Goal: Information Seeking & Learning: Understand process/instructions

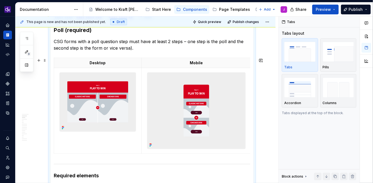
scroll to position [128, 0]
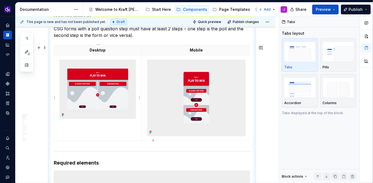
click at [109, 87] on img at bounding box center [98, 89] width 76 height 59
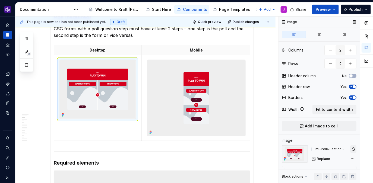
click at [354, 150] on button "button" at bounding box center [354, 150] width 6 height 8
click at [222, 94] on img at bounding box center [197, 98] width 98 height 76
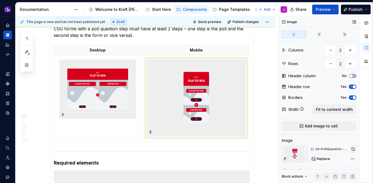
click at [356, 149] on button "button" at bounding box center [353, 150] width 7 height 8
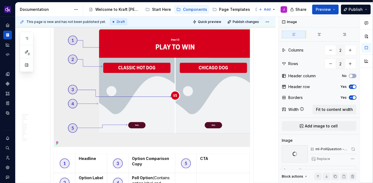
scroll to position [291, 0]
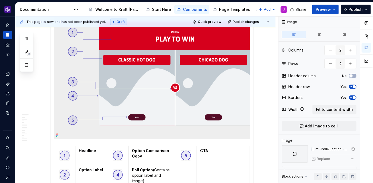
click at [203, 95] on img at bounding box center [152, 73] width 196 height 131
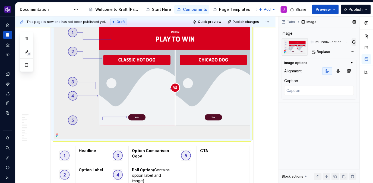
click at [355, 42] on button "button" at bounding box center [354, 42] width 5 height 8
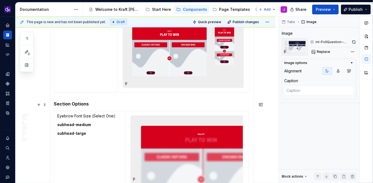
scroll to position [501, 0]
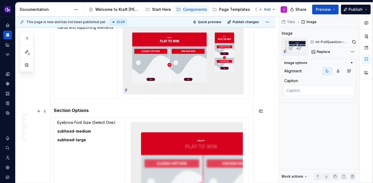
click at [99, 111] on h5 "Section Options" at bounding box center [152, 110] width 197 height 5
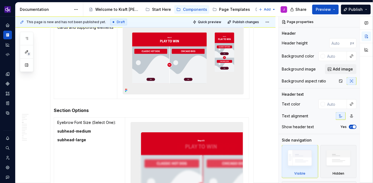
type textarea "*"
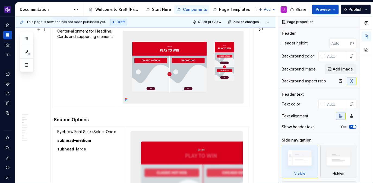
scroll to position [493, 0]
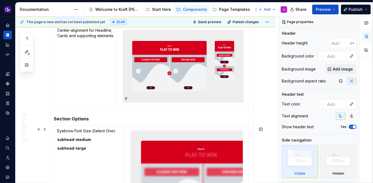
click at [100, 122] on h5 "Section Options" at bounding box center [152, 118] width 197 height 5
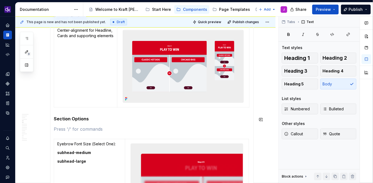
paste div
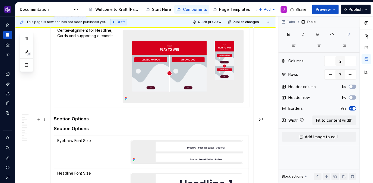
click at [91, 121] on h5 "Section Options" at bounding box center [152, 118] width 197 height 5
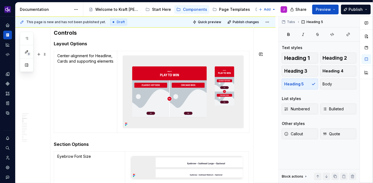
scroll to position [453, 0]
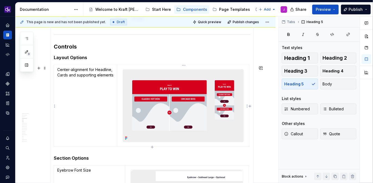
click at [183, 113] on img at bounding box center [183, 106] width 121 height 73
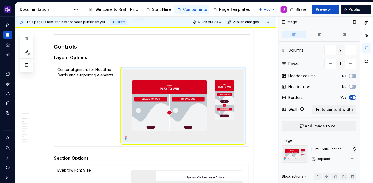
type textarea "*"
click at [354, 149] on button "button" at bounding box center [355, 150] width 4 height 8
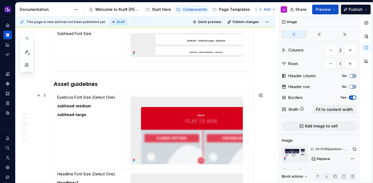
scroll to position [720, 0]
click at [45, 96] on span at bounding box center [45, 96] width 4 height 8
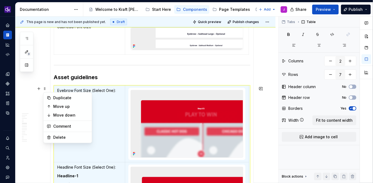
scroll to position [727, 0]
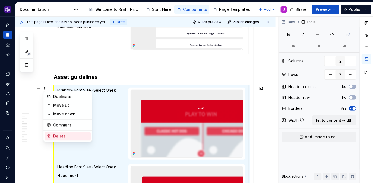
click at [69, 136] on div "Delete" at bounding box center [70, 136] width 35 height 5
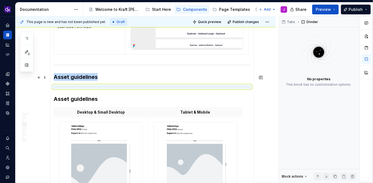
click at [108, 77] on h3 "Asset guidelines" at bounding box center [152, 77] width 197 height 8
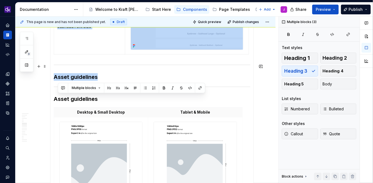
drag, startPoint x: 105, startPoint y: 79, endPoint x: 52, endPoint y: 65, distance: 54.2
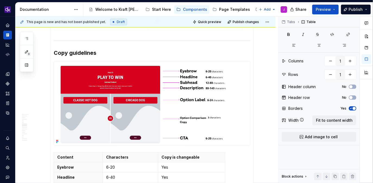
scroll to position [604, 0]
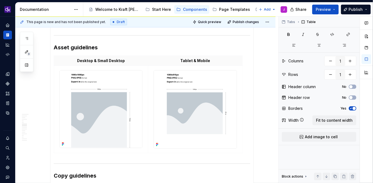
type input "2"
type input "3"
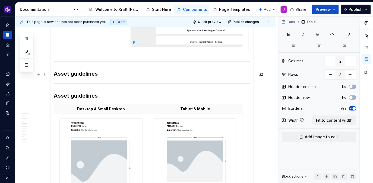
scroll to position [729, 0]
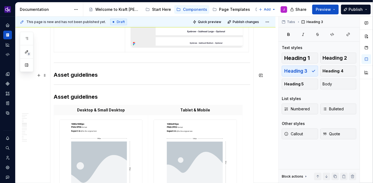
drag, startPoint x: 110, startPoint y: 75, endPoint x: 101, endPoint y: 75, distance: 9.2
click at [101, 75] on h3 "Asset guidelines" at bounding box center [152, 75] width 197 height 8
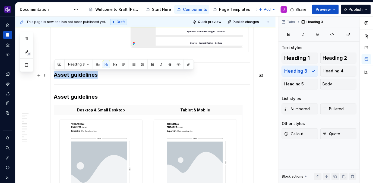
drag, startPoint x: 101, startPoint y: 75, endPoint x: 55, endPoint y: 73, distance: 46.2
click at [55, 73] on h3 "Asset guidelines" at bounding box center [152, 75] width 197 height 8
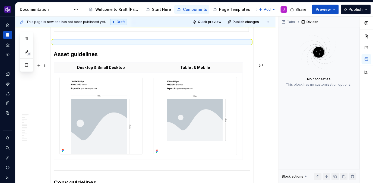
scroll to position [750, 0]
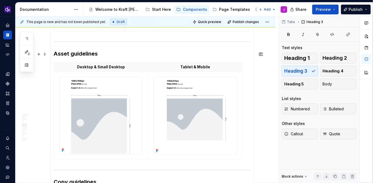
click at [152, 55] on h3 "Asset guidelines" at bounding box center [152, 54] width 197 height 8
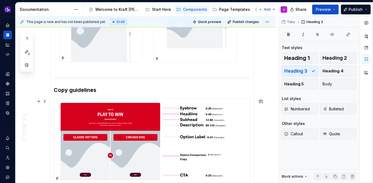
scroll to position [853, 0]
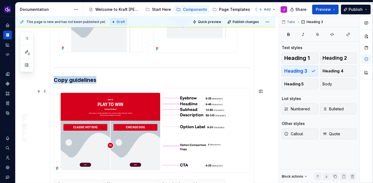
click at [160, 134] on img at bounding box center [152, 131] width 196 height 84
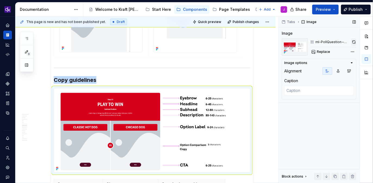
click at [354, 42] on button "button" at bounding box center [354, 42] width 5 height 8
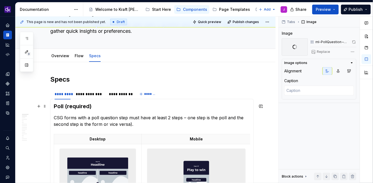
scroll to position [29, 0]
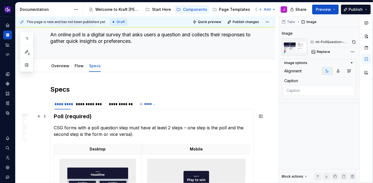
type textarea "*"
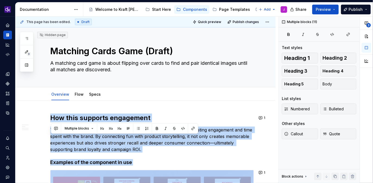
scroll to position [392, 0]
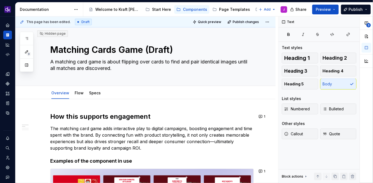
scroll to position [0, 0]
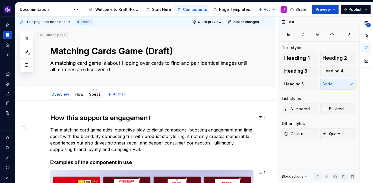
click at [94, 95] on link "Specs" at bounding box center [95, 94] width 12 height 5
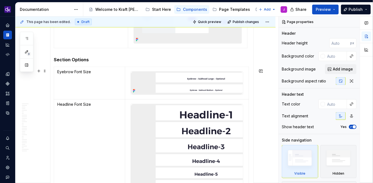
scroll to position [821, 0]
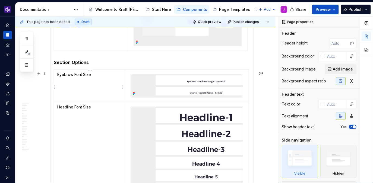
click at [57, 77] on td "Eyebrow Font Size" at bounding box center [89, 86] width 71 height 33
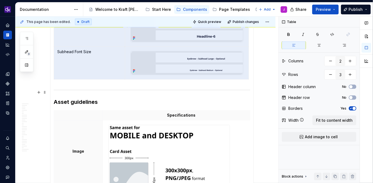
scroll to position [983, 0]
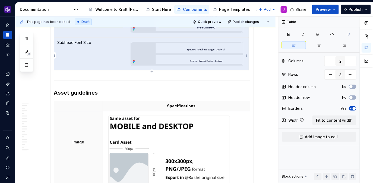
drag, startPoint x: 57, startPoint y: 77, endPoint x: 242, endPoint y: 64, distance: 185.5
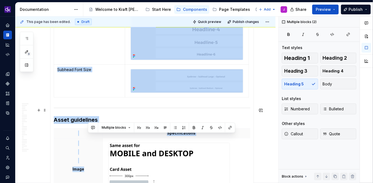
scroll to position [999, 0]
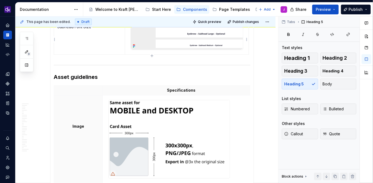
drag, startPoint x: 55, startPoint y: 66, endPoint x: 247, endPoint y: 55, distance: 192.2
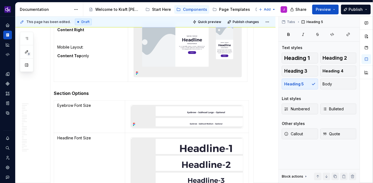
scroll to position [781, 0]
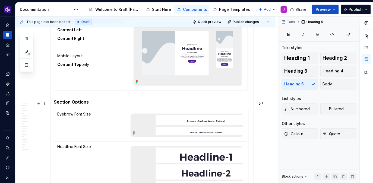
click at [46, 114] on span at bounding box center [45, 114] width 4 height 8
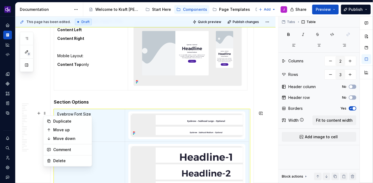
click at [98, 105] on h5 "Section Options" at bounding box center [152, 101] width 197 height 5
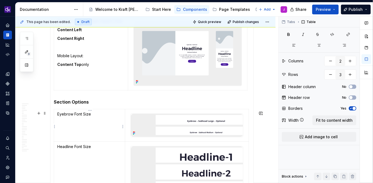
click at [58, 117] on p "Eyebrow Font Size" at bounding box center [89, 114] width 64 height 5
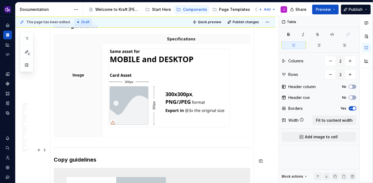
scroll to position [934, 0]
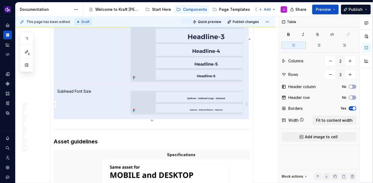
drag, startPoint x: 58, startPoint y: 115, endPoint x: 237, endPoint y: 117, distance: 178.8
click at [237, 117] on tbody "Eyebrow Font Size Headline Font Size Subhead Font Size" at bounding box center [151, 38] width 195 height 163
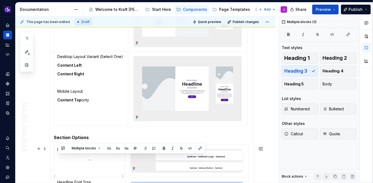
scroll to position [796, 0]
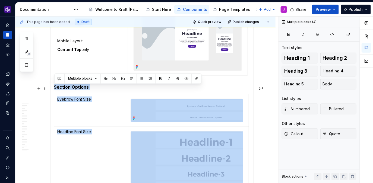
drag, startPoint x: 106, startPoint y: 143, endPoint x: 54, endPoint y: 89, distance: 75.1
copy section-item-column "Section Options Eyebrow Font Size Headline Font Size Subhead Font Size Asset gu…"
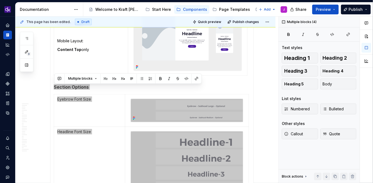
type textarea "*"
